Goal: Information Seeking & Learning: Check status

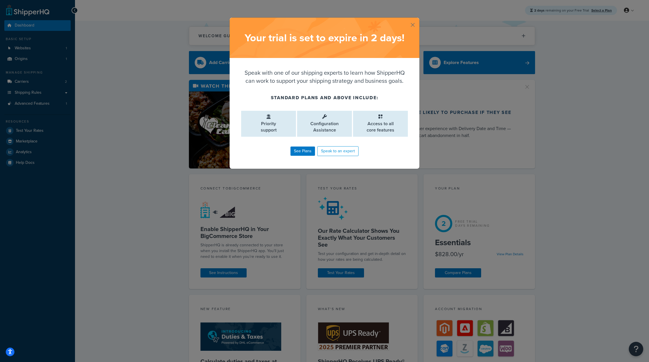
click at [418, 19] on button "button" at bounding box center [418, 18] width 1 height 1
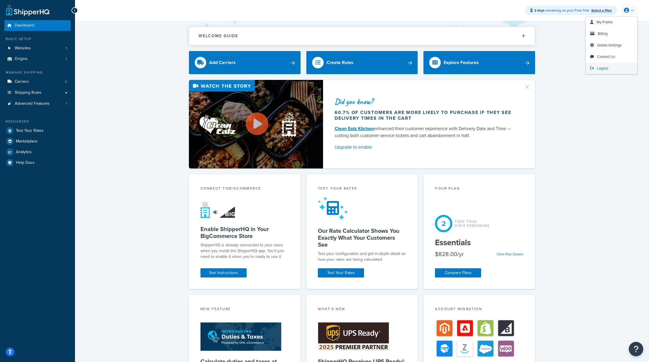
click at [605, 66] on span "Logout" at bounding box center [602, 68] width 11 height 5
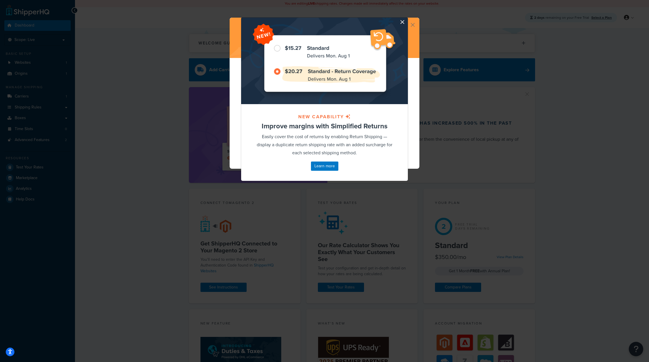
click at [400, 21] on div at bounding box center [324, 61] width 167 height 87
click at [407, 19] on button "button" at bounding box center [407, 18] width 1 height 1
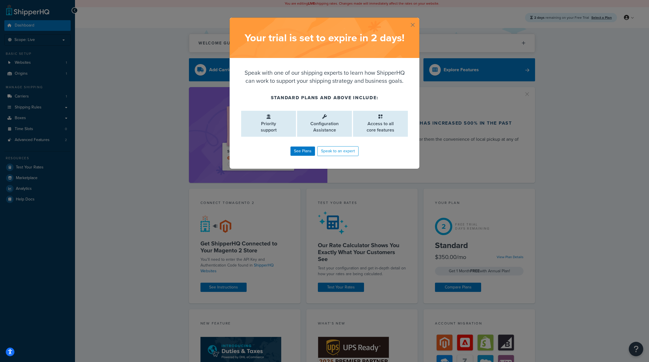
click at [418, 19] on button "button" at bounding box center [418, 18] width 1 height 1
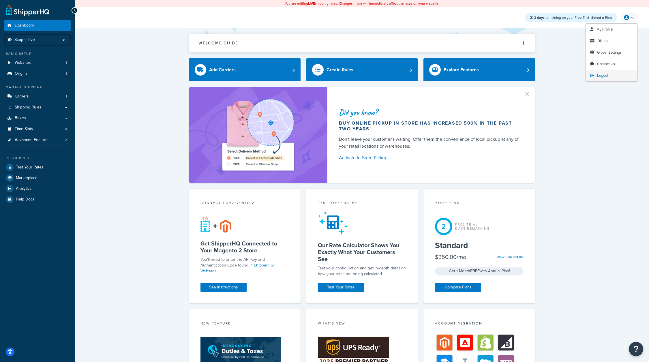
click at [605, 75] on span "Logout" at bounding box center [602, 75] width 11 height 5
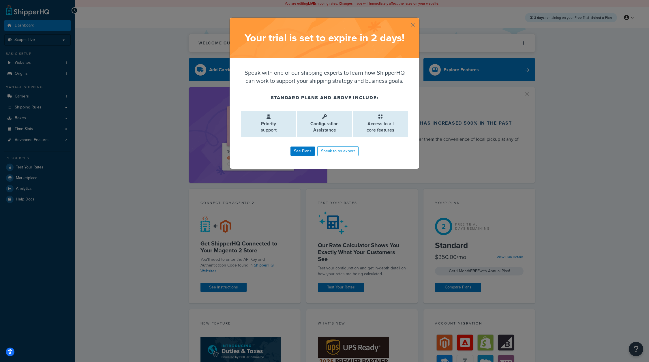
click at [418, 19] on button "button" at bounding box center [418, 18] width 1 height 1
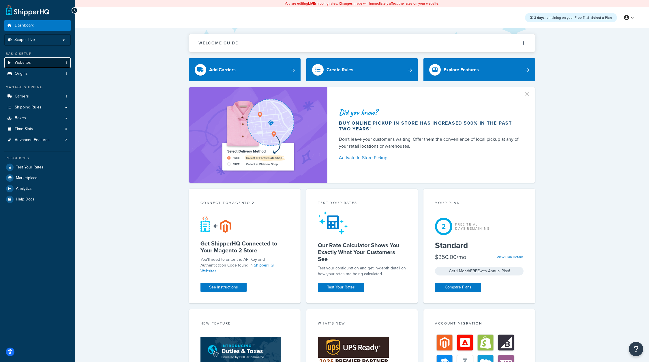
click at [63, 62] on link "Websites 1" at bounding box center [37, 62] width 66 height 11
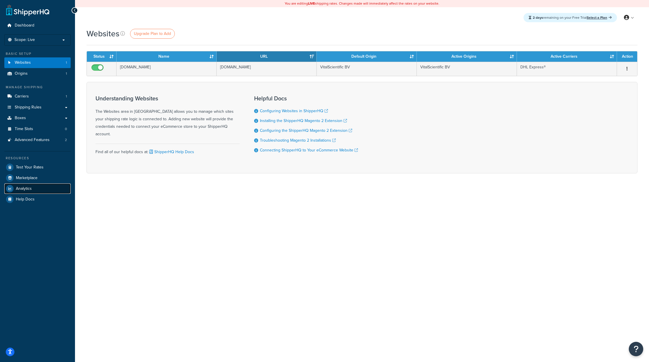
click at [31, 191] on link "Analytics" at bounding box center [37, 189] width 66 height 10
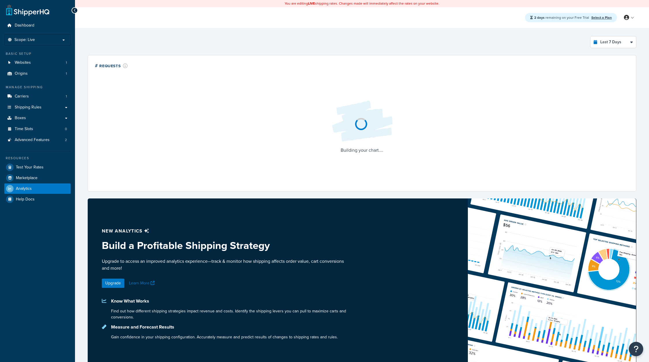
select select "last_7_days"
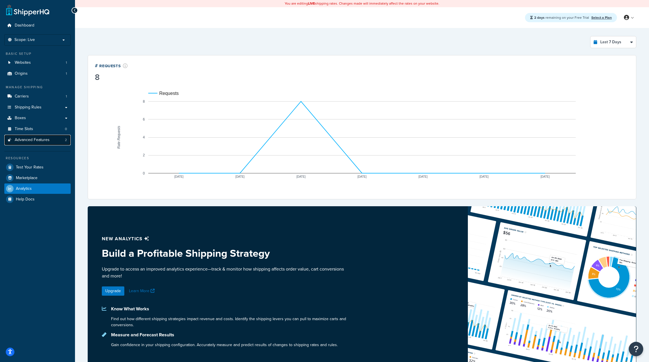
click at [35, 139] on span "Advanced Features" at bounding box center [32, 140] width 35 height 5
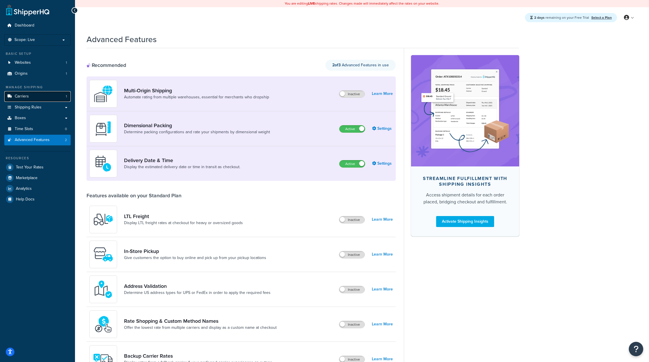
click at [36, 94] on link "Carriers 1" at bounding box center [37, 96] width 66 height 11
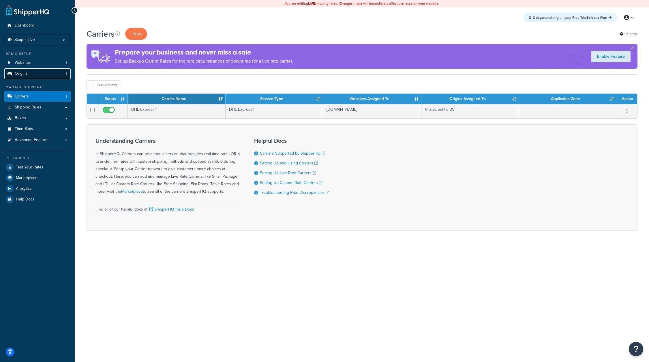
click at [33, 74] on link "Origins 1" at bounding box center [37, 73] width 66 height 11
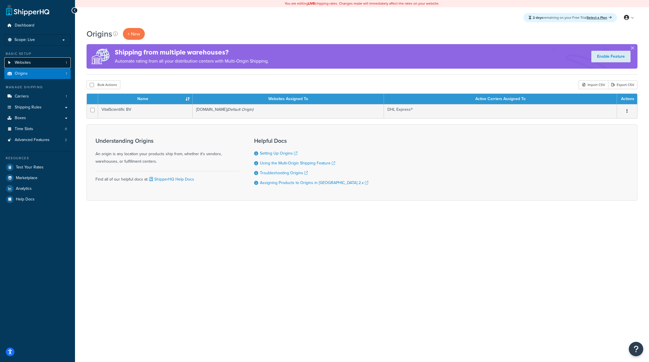
click at [33, 67] on link "Websites 1" at bounding box center [37, 62] width 66 height 11
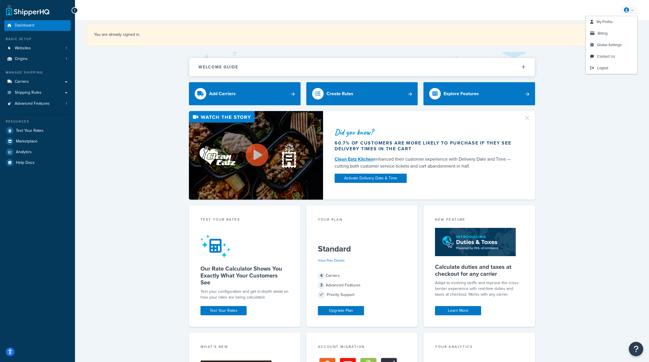
click at [631, 12] on link at bounding box center [629, 10] width 16 height 9
click at [607, 36] on link "Billing" at bounding box center [611, 34] width 51 height 12
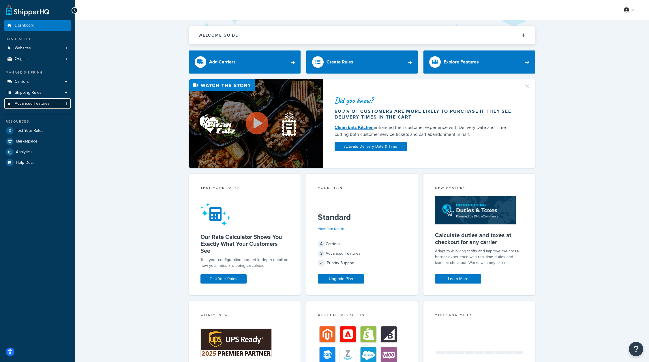
click at [33, 106] on link "Advanced Features 1" at bounding box center [37, 103] width 66 height 11
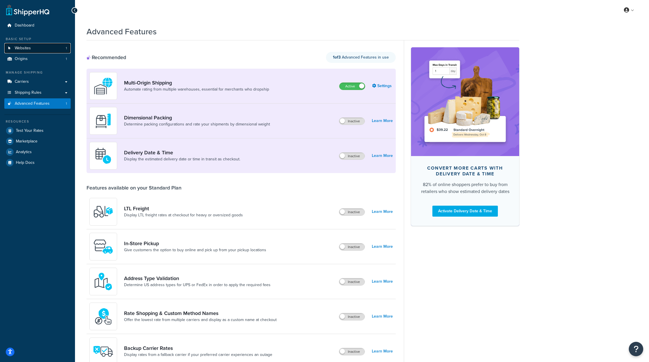
click at [46, 50] on link "Websites 1" at bounding box center [37, 48] width 66 height 11
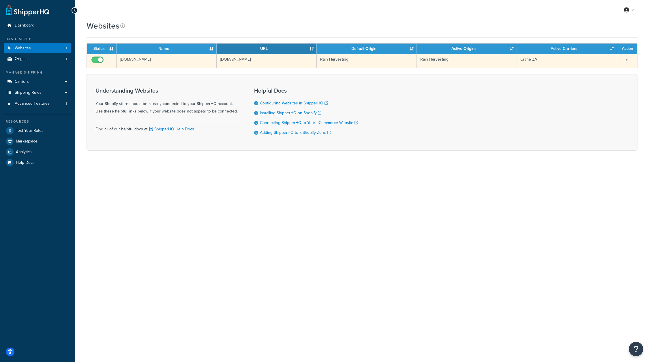
click at [246, 58] on td "[DOMAIN_NAME]" at bounding box center [267, 61] width 100 height 14
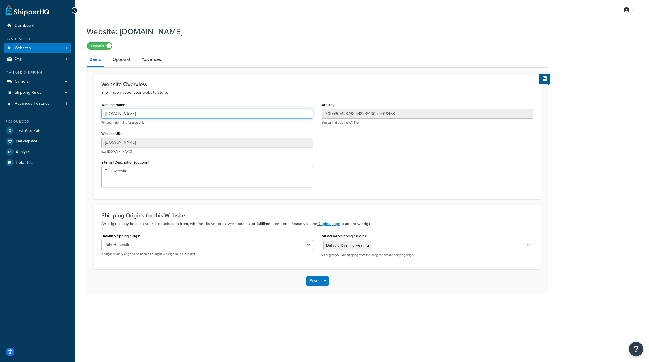
click at [137, 113] on input "[DOMAIN_NAME]" at bounding box center [207, 114] width 212 height 10
click at [48, 153] on link "Analytics" at bounding box center [37, 152] width 66 height 10
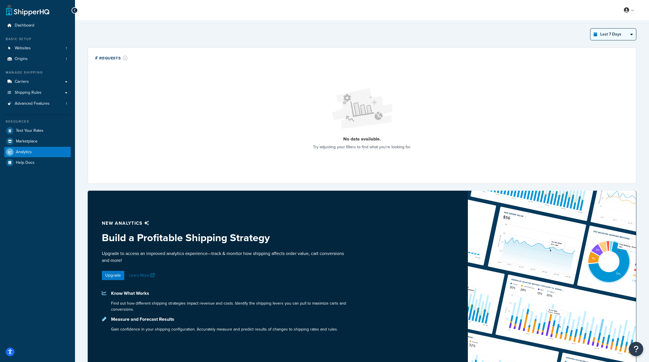
click at [609, 36] on select "Last 24 Hours Last 7 Days Last 30 Days Last 3 Months Last 6 Months Last 12 Mont…" at bounding box center [614, 35] width 46 height 12
select select "last_3_months"
click at [591, 29] on select "Last 24 Hours Last 7 Days Last 30 Days Last 3 Months Last 6 Months Last 12 Mont…" at bounding box center [614, 35] width 46 height 12
